Goal: Information Seeking & Learning: Check status

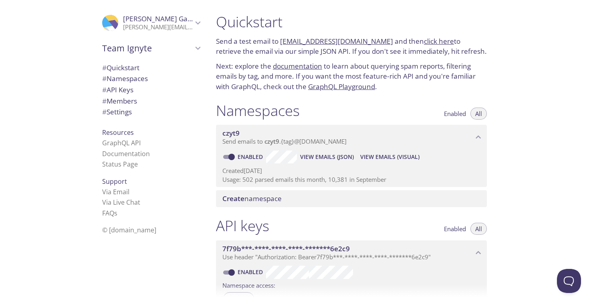
click at [390, 156] on span "View Emails (Visual)" at bounding box center [389, 157] width 59 height 10
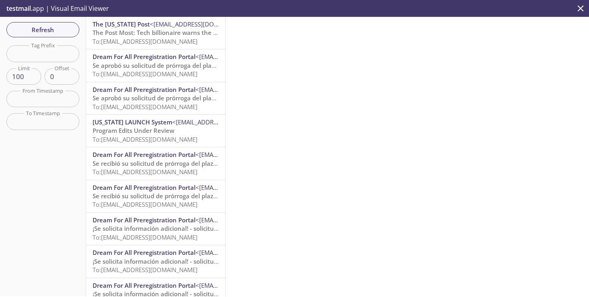
click at [147, 35] on span "The Post Most: Tech billionaire warns the ‘Antichrist’ is coming for [GEOGRAPHI…" at bounding box center [219, 32] width 252 height 8
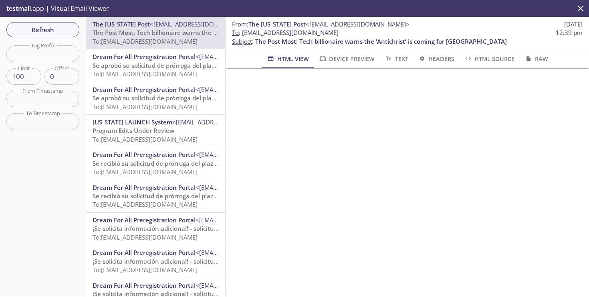
click at [165, 74] on span "To: [EMAIL_ADDRESS][DOMAIN_NAME]" at bounding box center [145, 74] width 105 height 8
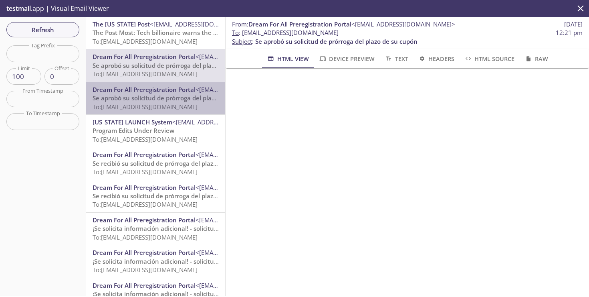
click at [162, 99] on span "Se aprobó su solicitud de prórroga del plazo de su cupón" at bounding box center [174, 98] width 162 height 8
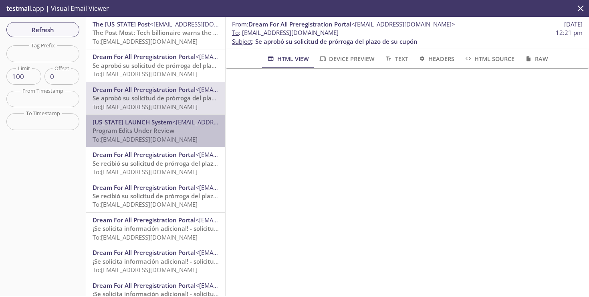
click at [160, 134] on span "Program Edits Under Review" at bounding box center [134, 130] width 82 height 8
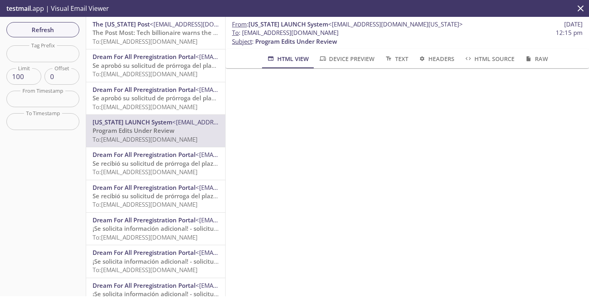
click at [153, 98] on span "Se aprobó su solicitud de prórroga del plazo de su cupón" at bounding box center [174, 98] width 162 height 8
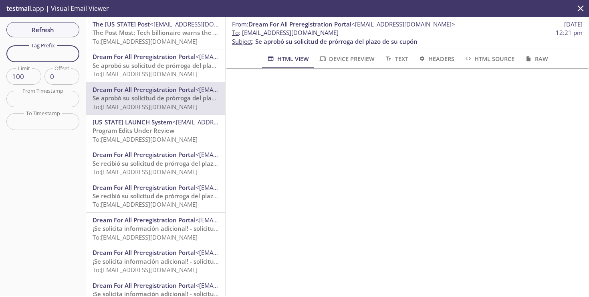
click at [48, 58] on input "text" at bounding box center [42, 53] width 73 height 16
type input "calhfa"
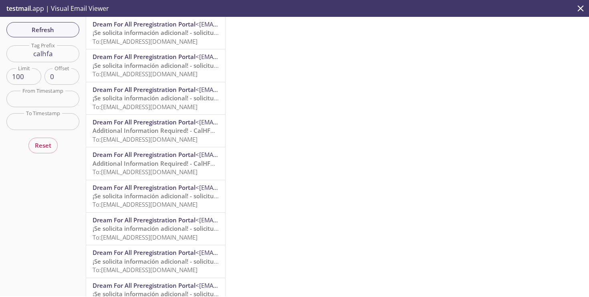
click at [158, 36] on span "¡Se solicita información adicional! - solicitud de CalHFA" at bounding box center [171, 32] width 156 height 8
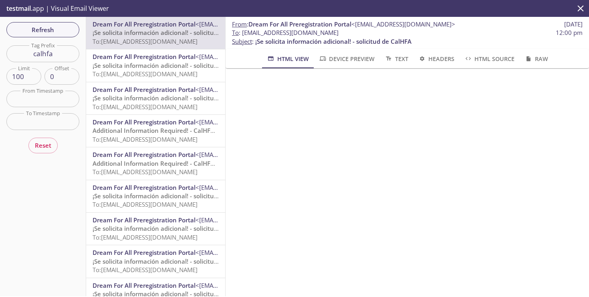
click at [160, 75] on span "To: [EMAIL_ADDRESS][DOMAIN_NAME]" at bounding box center [145, 74] width 105 height 8
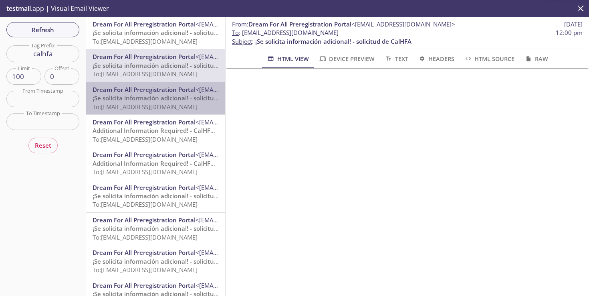
click at [155, 93] on span "Dream For All Preregistration Portal <[EMAIL_ADDRESS][DOMAIN_NAME]>" at bounding box center [156, 89] width 126 height 8
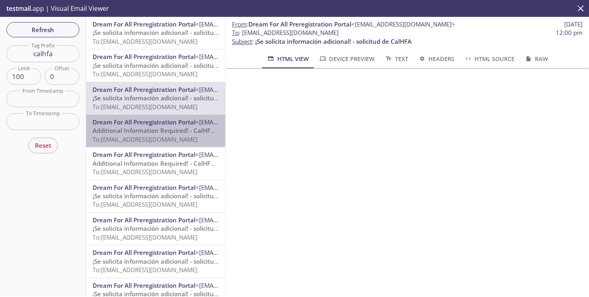
click at [154, 133] on span "Additional Information Required! - CalHFA Application" at bounding box center [171, 130] width 156 height 8
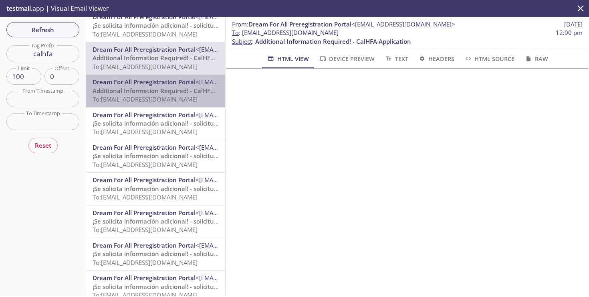
click at [119, 82] on span "Dream For All Preregistration Portal" at bounding box center [144, 82] width 103 height 8
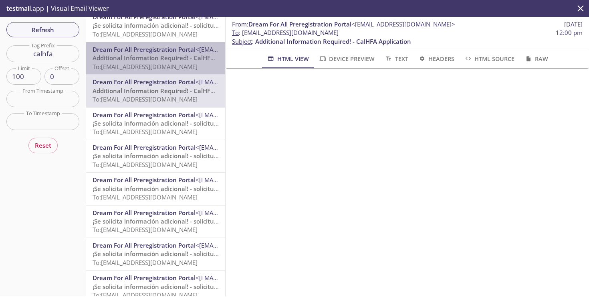
click at [127, 65] on span "To: [EMAIL_ADDRESS][DOMAIN_NAME]" at bounding box center [145, 67] width 105 height 8
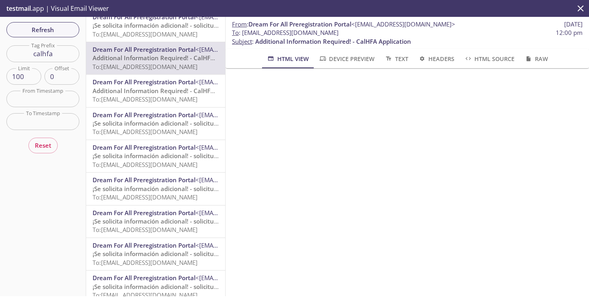
click at [127, 65] on span "To: [EMAIL_ADDRESS][DOMAIN_NAME]" at bounding box center [145, 67] width 105 height 8
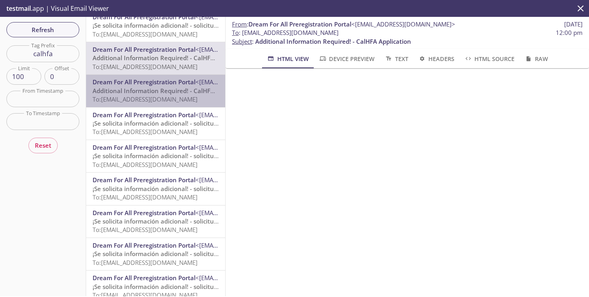
click at [121, 85] on span "Dream For All Preregistration Portal" at bounding box center [144, 82] width 103 height 8
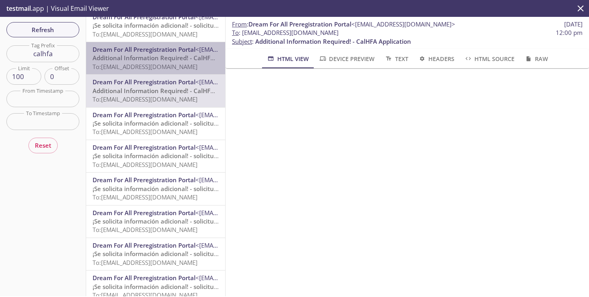
click at [130, 59] on span "Additional Information Required! - CalHFA Application" at bounding box center [171, 58] width 156 height 8
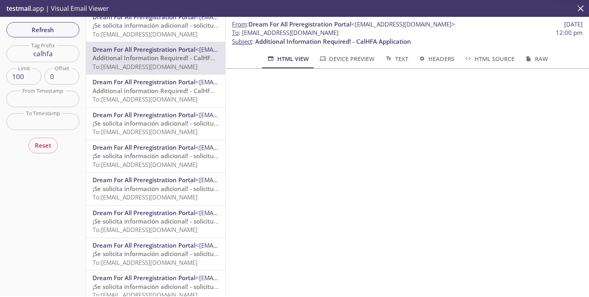
click at [132, 85] on span "Dream For All Preregistration Portal" at bounding box center [144, 82] width 103 height 8
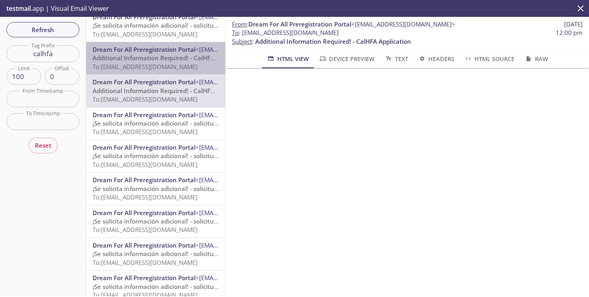
click at [137, 59] on span "Additional Information Required! - CalHFA Application" at bounding box center [171, 58] width 156 height 8
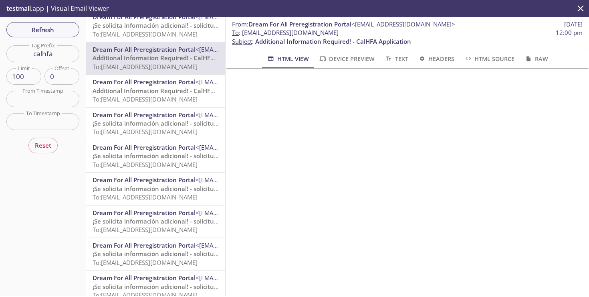
scroll to position [8, 0]
click at [118, 88] on span "Additional Information Required! - CalHFA Application" at bounding box center [171, 91] width 156 height 8
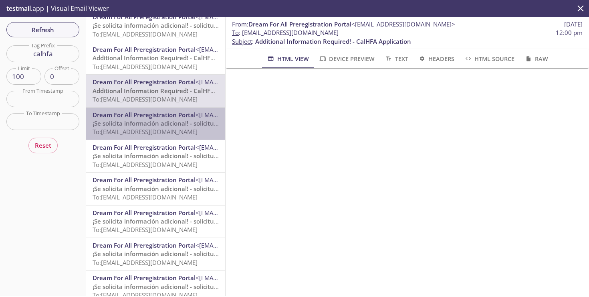
click at [129, 121] on span "¡Se solicita información adicional! - solicitud de CalHFA" at bounding box center [171, 123] width 156 height 8
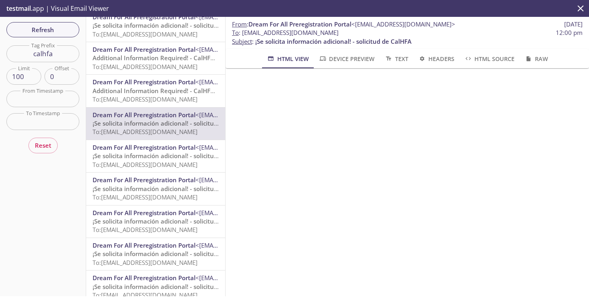
click at [131, 85] on span "Dream For All Preregistration Portal" at bounding box center [144, 82] width 103 height 8
